Goal: Task Accomplishment & Management: Use online tool/utility

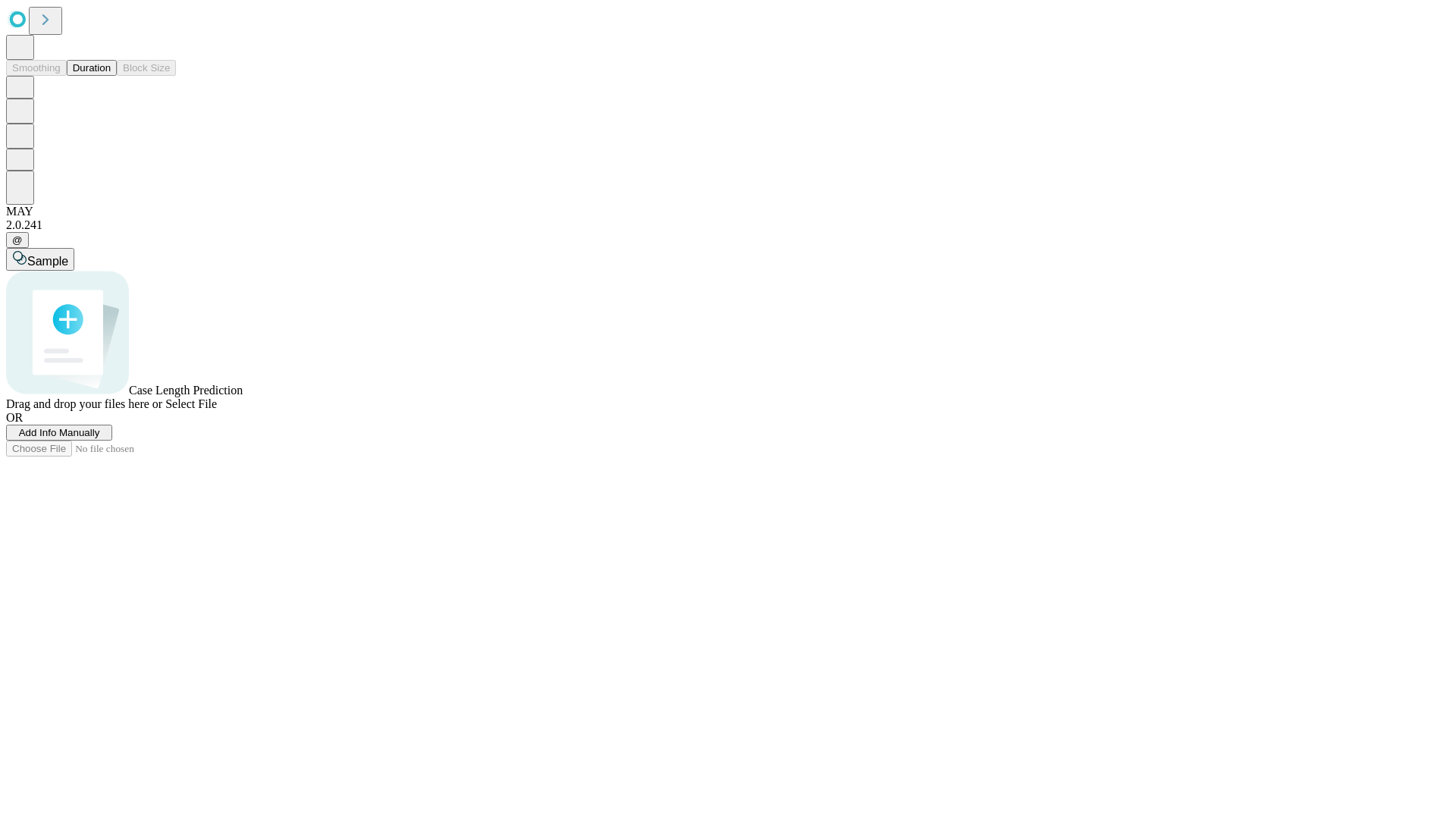
click at [110, 76] on button "Duration" at bounding box center [92, 68] width 50 height 16
click at [100, 438] on span "Add Info Manually" at bounding box center [59, 432] width 81 height 11
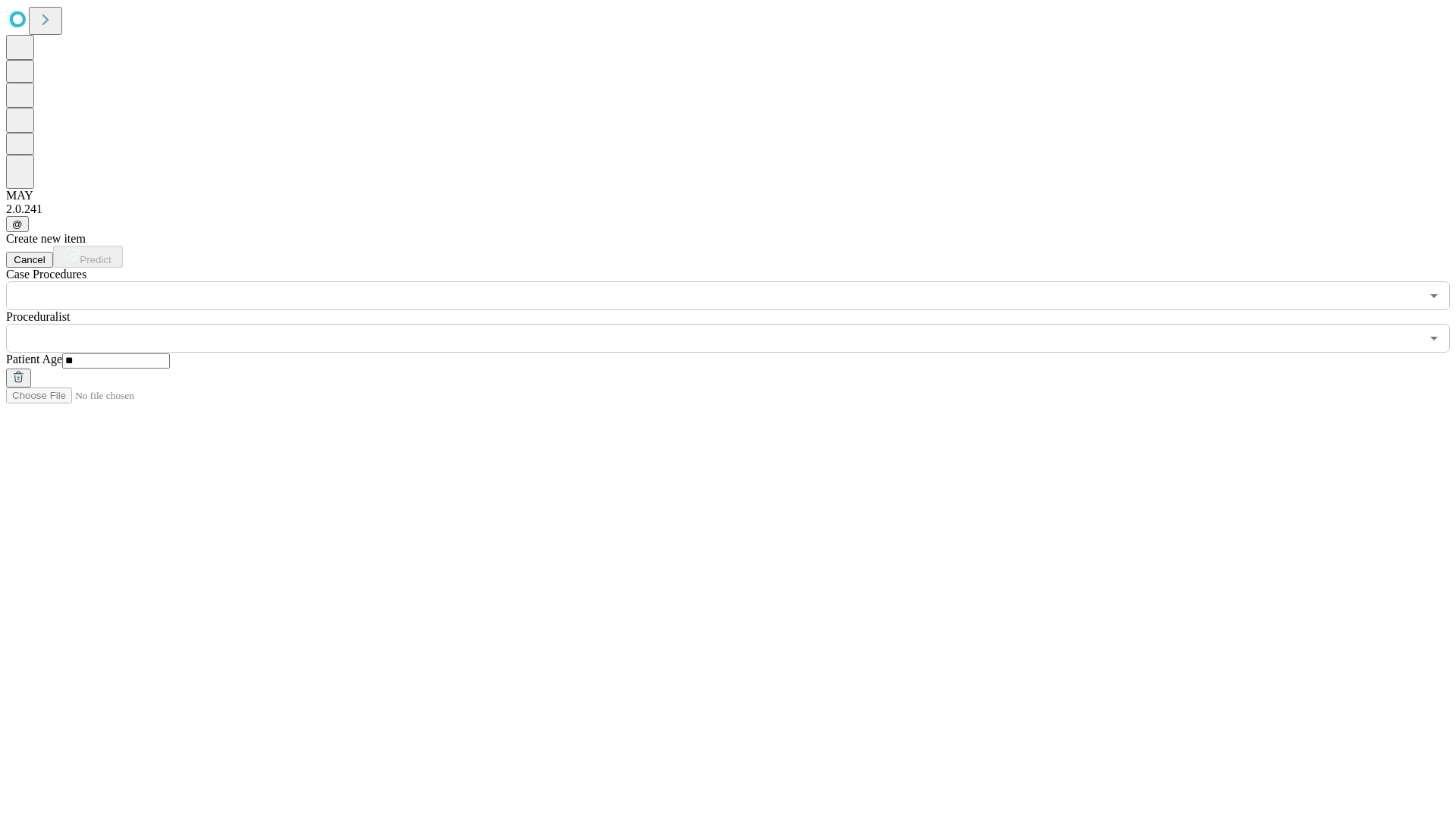
type input "**"
click at [739, 323] on input "text" at bounding box center [713, 338] width 1414 height 29
